Goal: Information Seeking & Learning: Learn about a topic

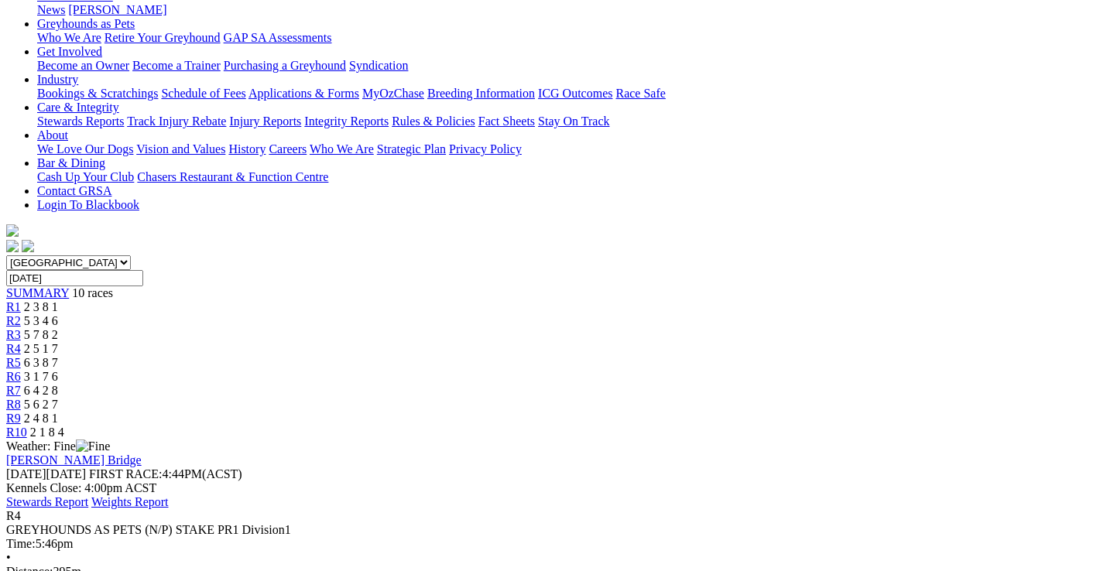
scroll to position [155, 0]
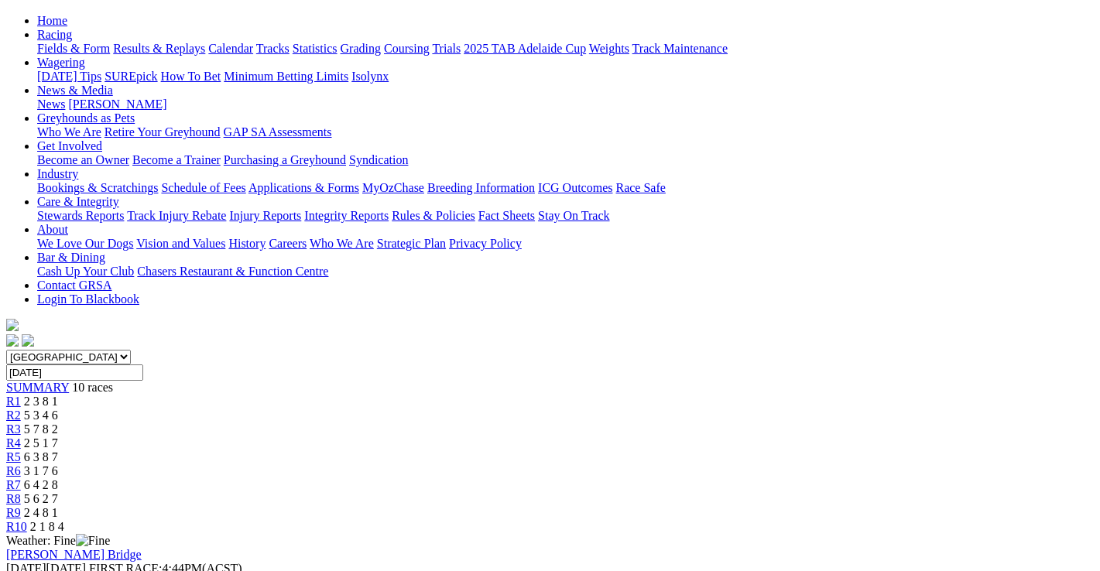
click at [58, 423] on span "5 7 8 2" at bounding box center [41, 429] width 34 height 13
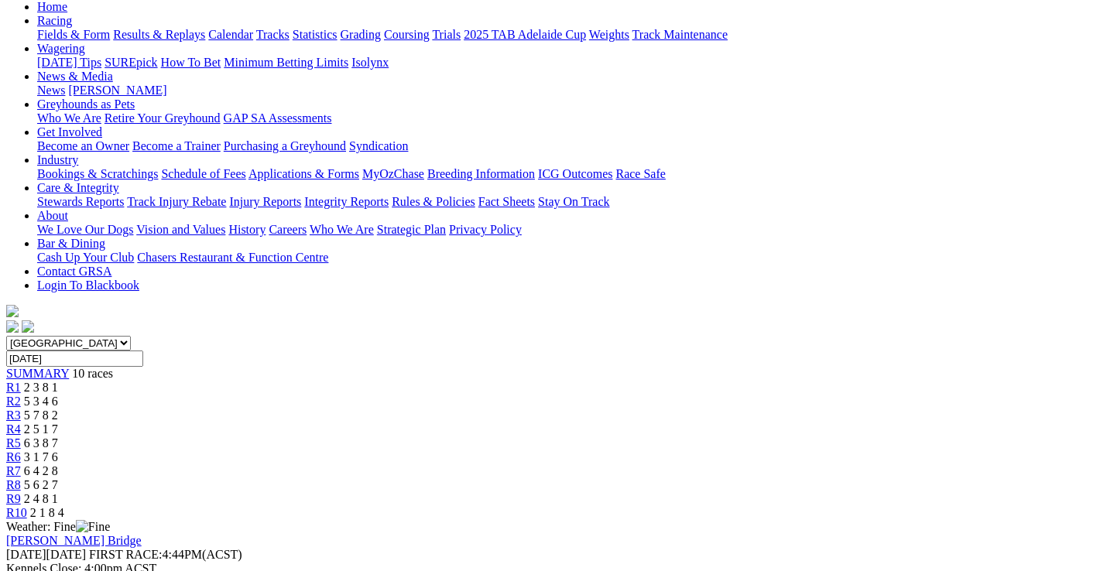
scroll to position [155, 0]
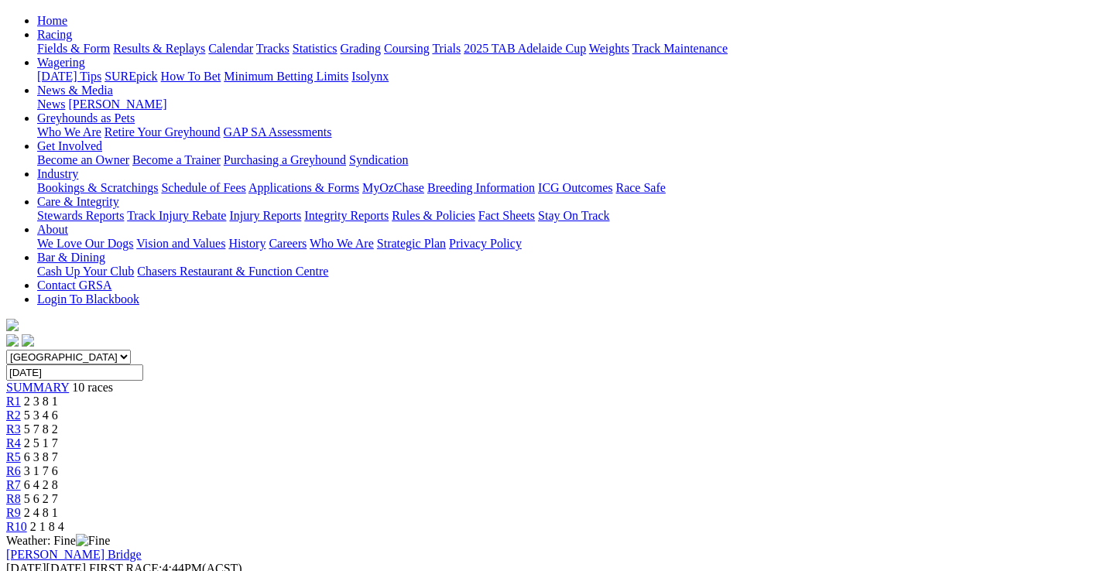
click at [58, 409] on span "5 3 4 6" at bounding box center [41, 415] width 34 height 13
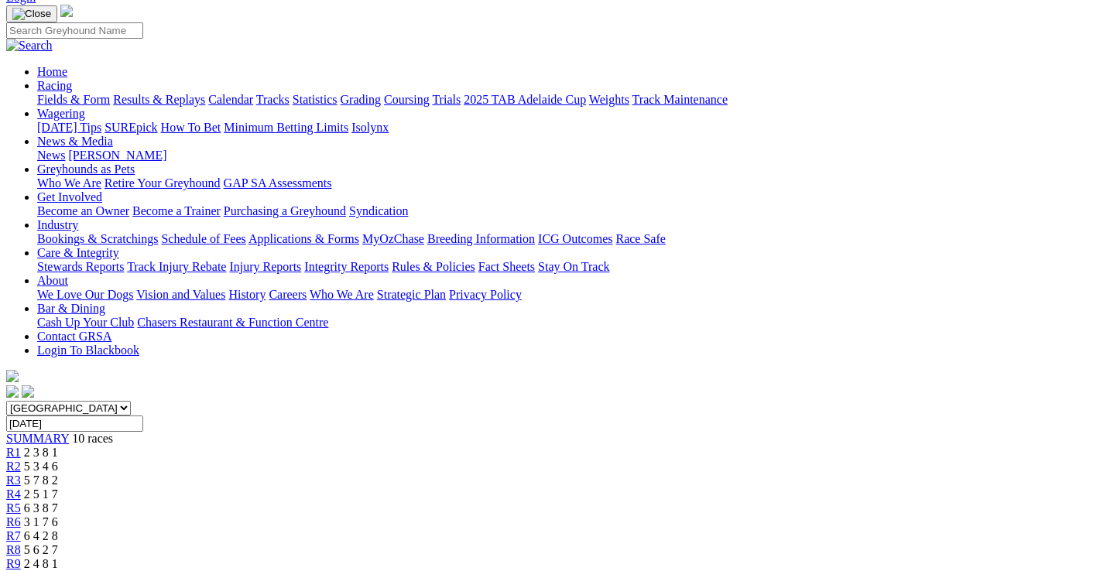
scroll to position [77, 0]
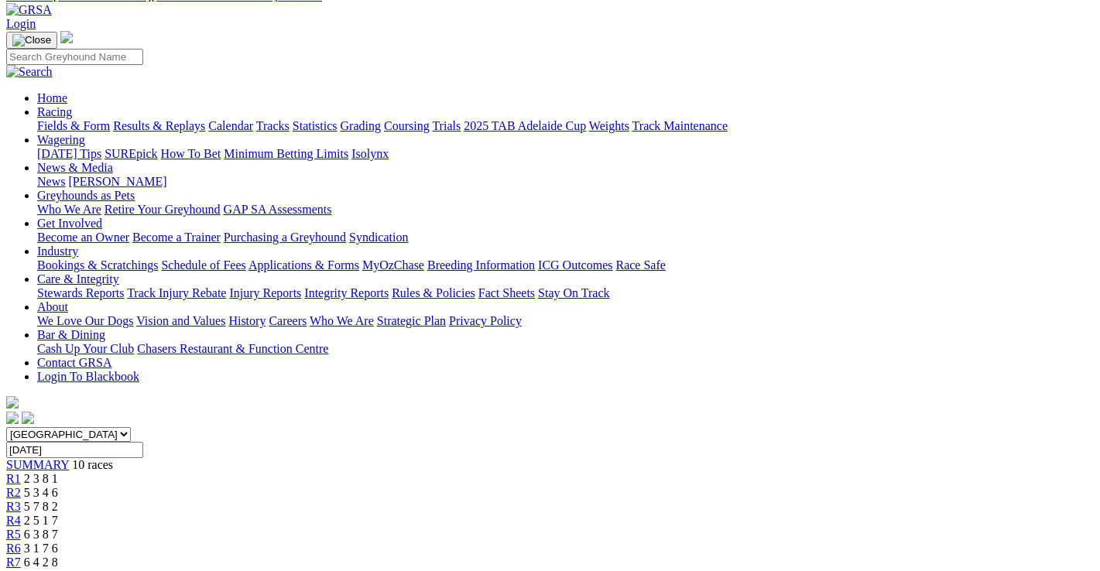
click at [58, 528] on span "6 3 8 7" at bounding box center [41, 534] width 34 height 13
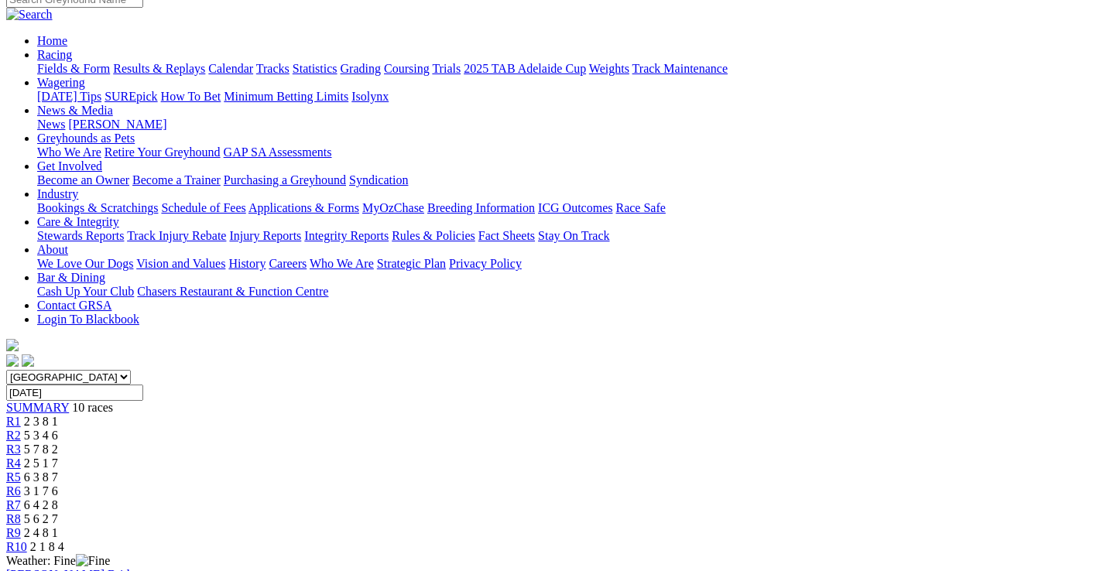
scroll to position [77, 0]
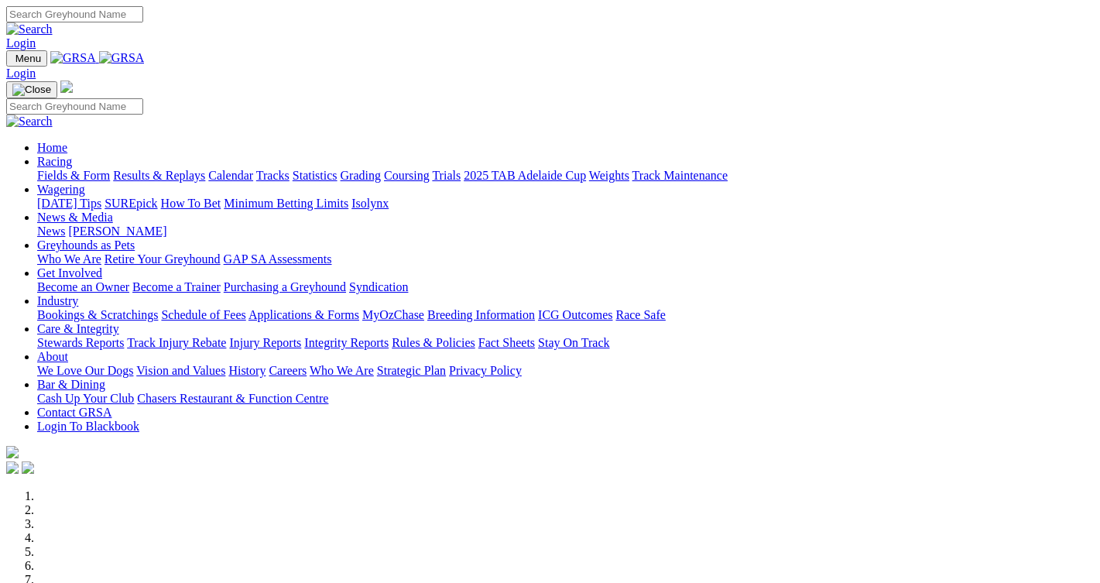
click at [166, 224] on link "[PERSON_NAME]" at bounding box center [117, 230] width 98 height 13
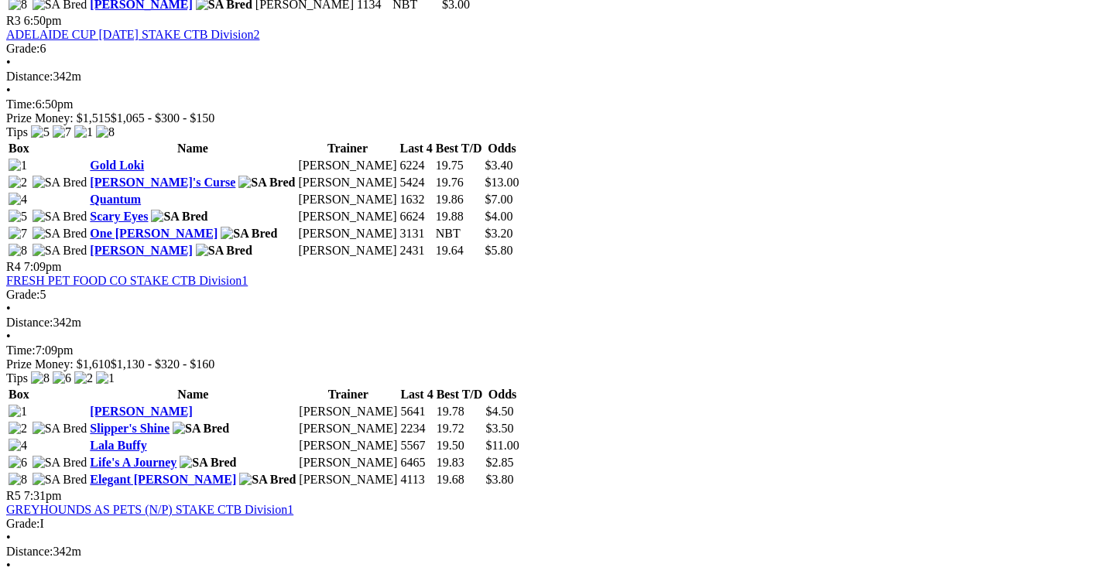
scroll to position [1316, 0]
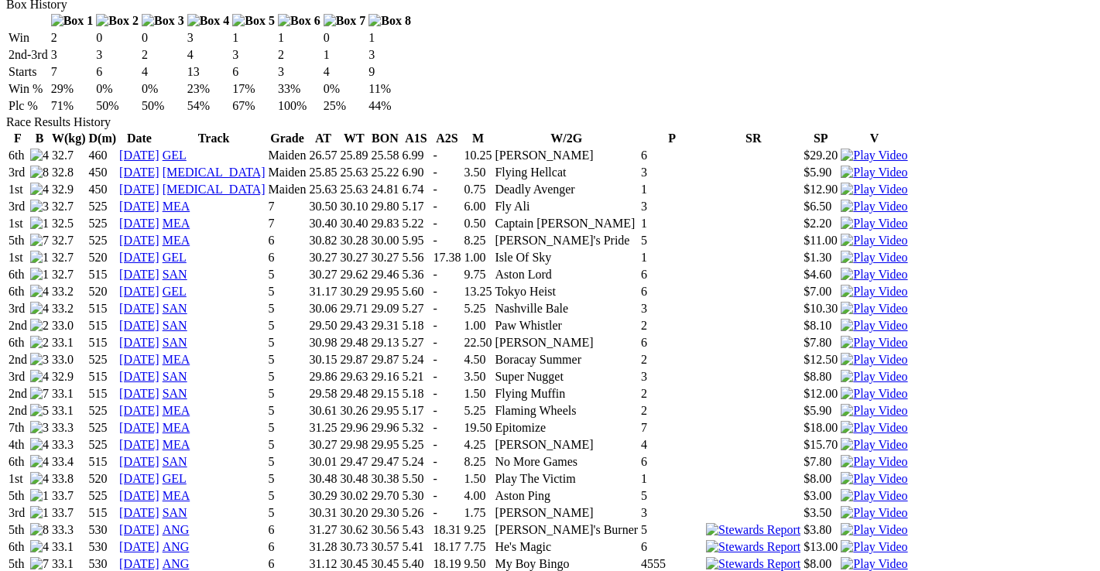
scroll to position [1006, 0]
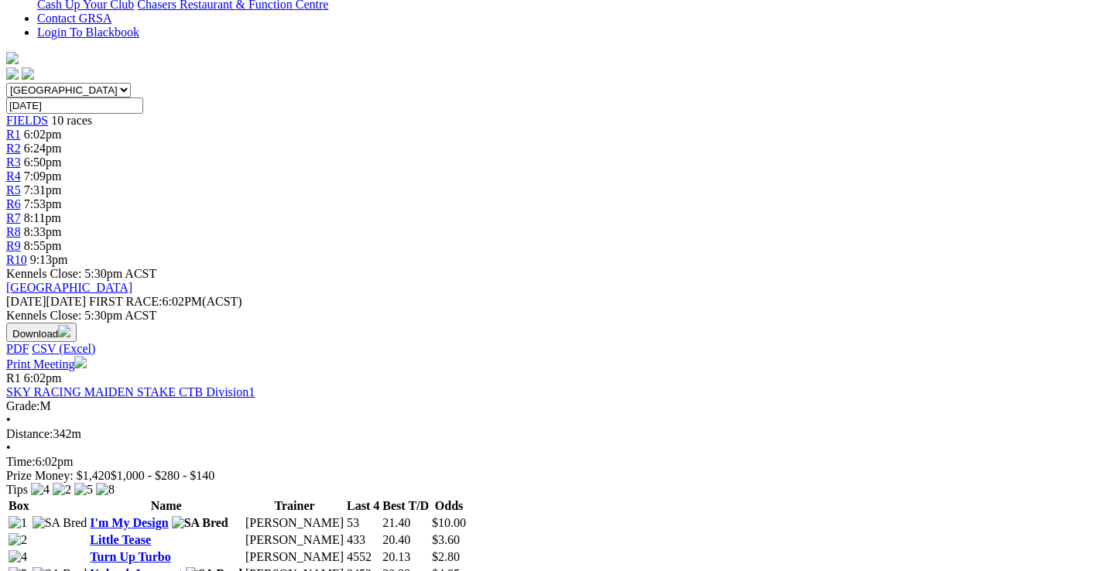
scroll to position [387, 0]
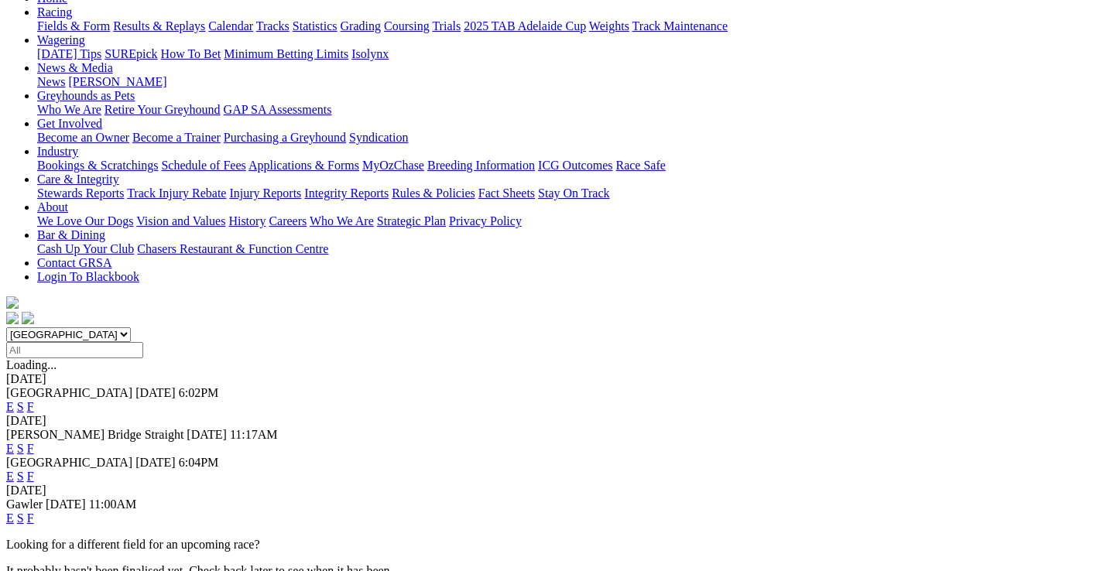
scroll to position [155, 0]
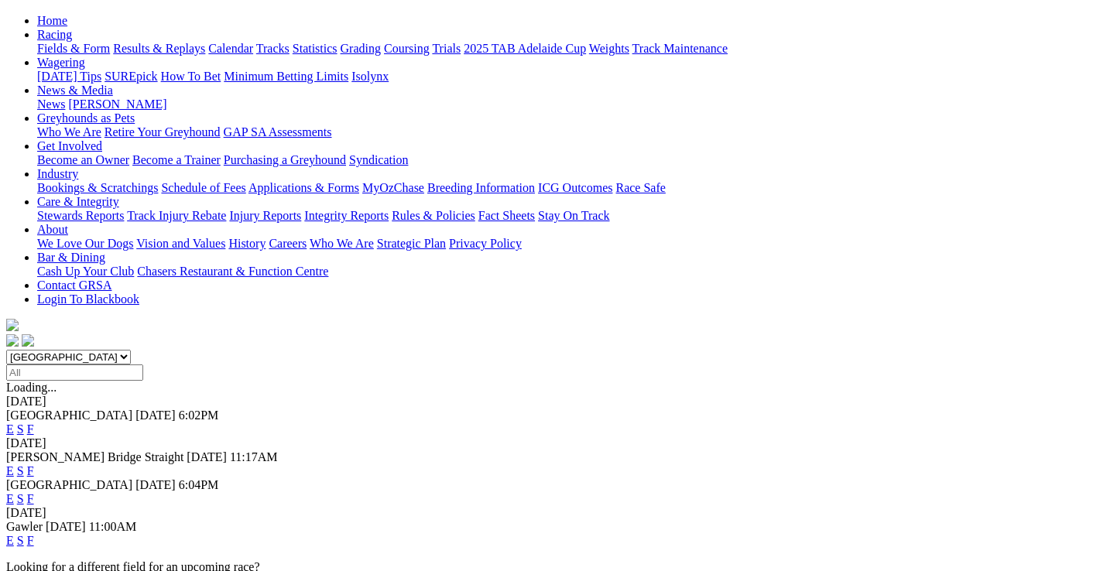
click at [34, 492] on link "F" at bounding box center [30, 498] width 7 height 13
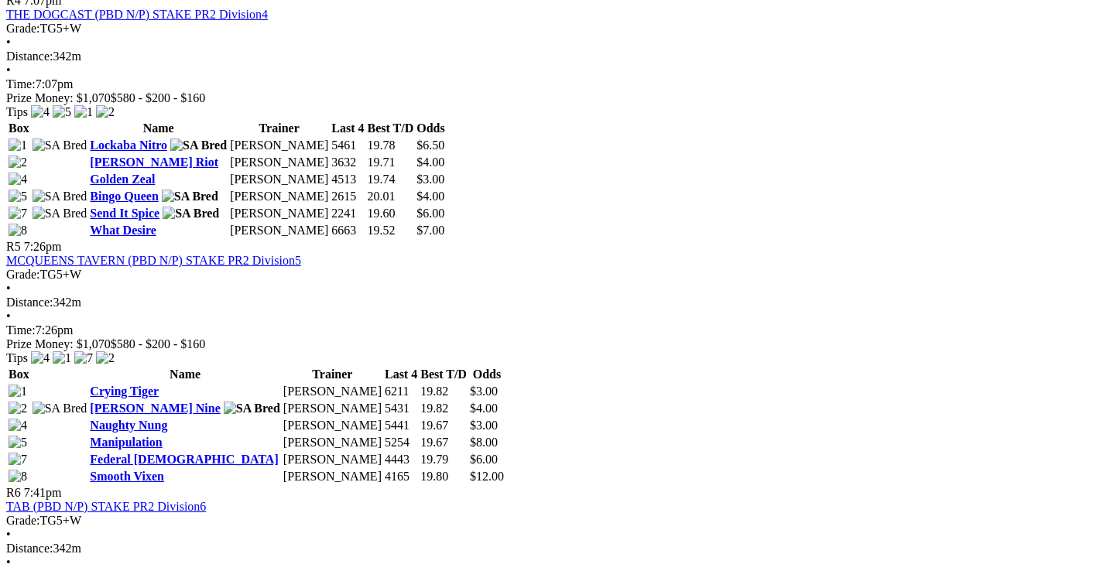
scroll to position [1548, 0]
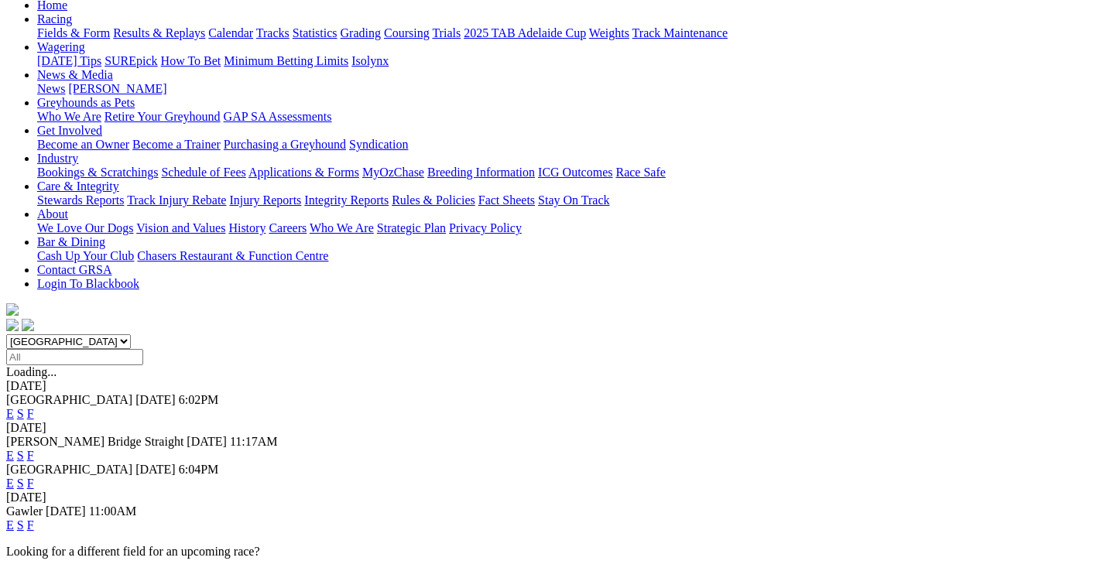
scroll to position [232, 0]
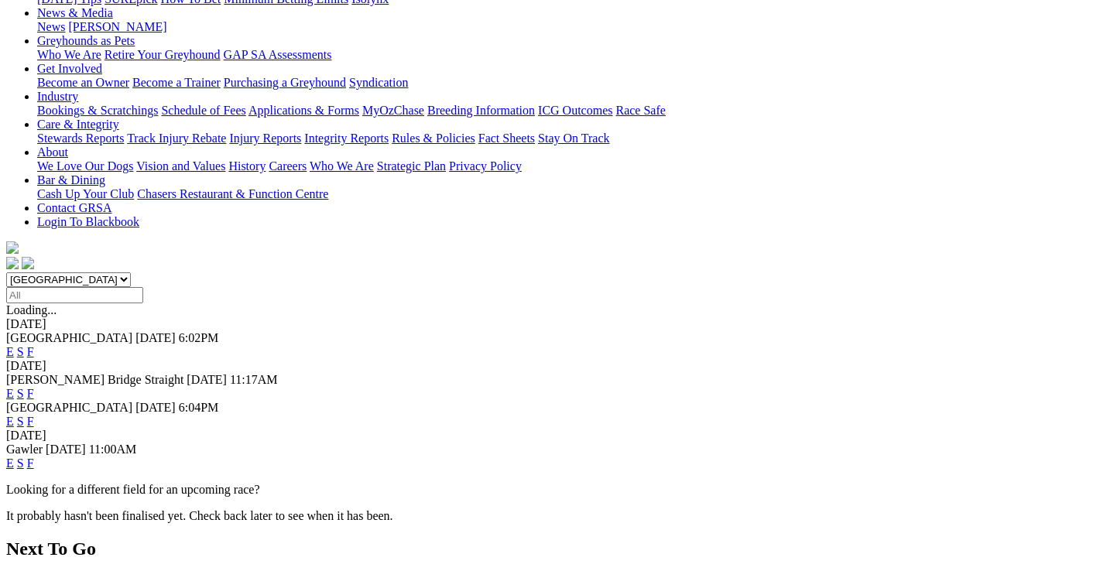
click at [34, 387] on link "F" at bounding box center [30, 393] width 7 height 13
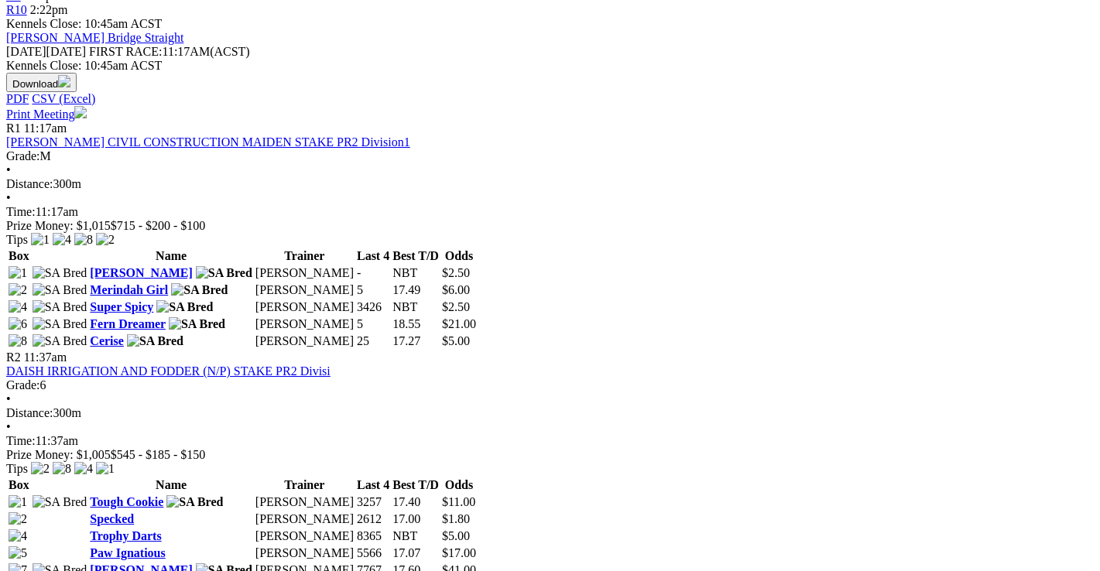
scroll to position [619, 0]
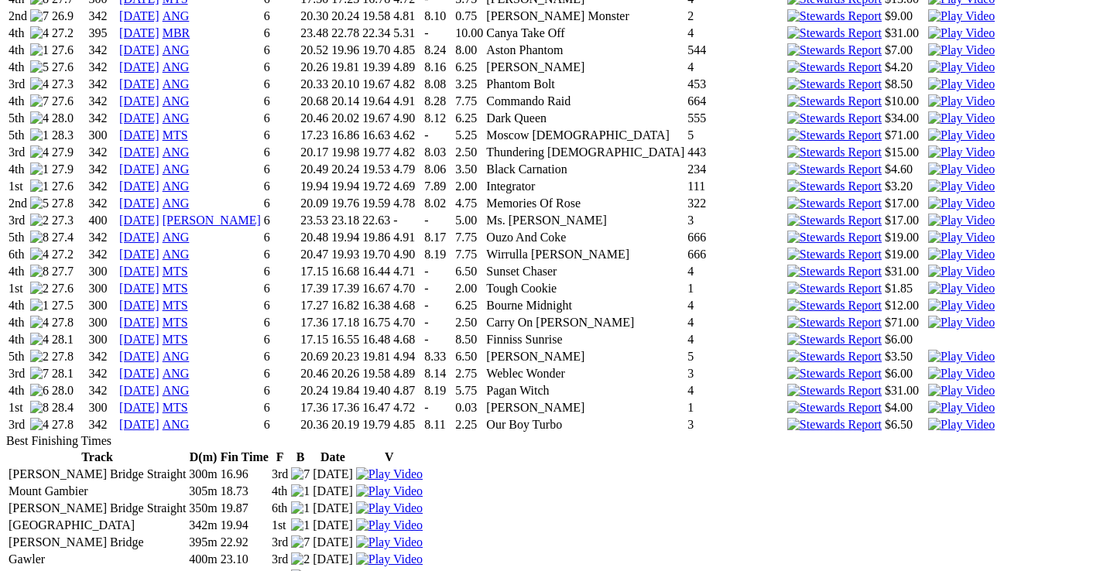
scroll to position [2245, 0]
